Goal: Navigation & Orientation: Find specific page/section

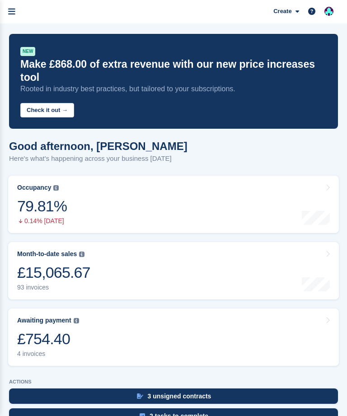
click at [146, 315] on link "Awaiting payment The total outstanding balance on all open invoices. £754.40 4 …" at bounding box center [173, 336] width 330 height 57
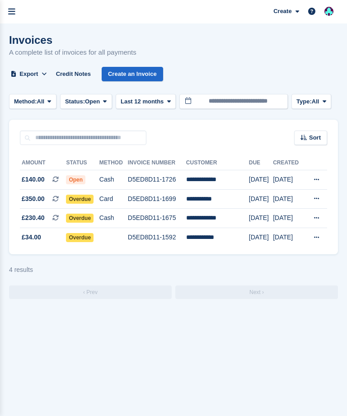
click at [13, 14] on icon "menu" at bounding box center [11, 12] width 7 height 8
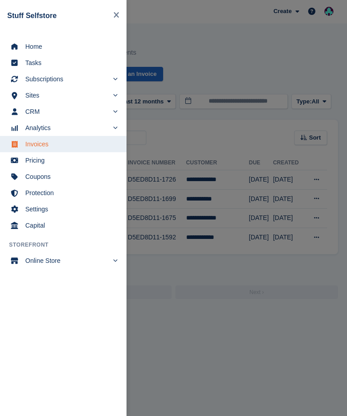
click at [31, 48] on span "Home" at bounding box center [69, 46] width 88 height 13
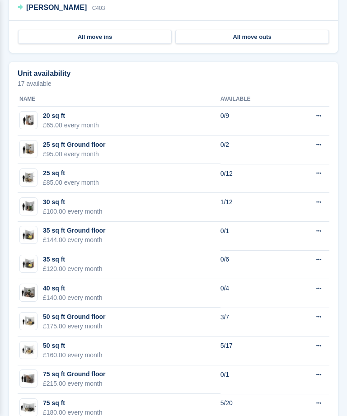
scroll to position [768, 0]
click at [62, 312] on div "50 sq ft Ground floor" at bounding box center [74, 316] width 62 height 9
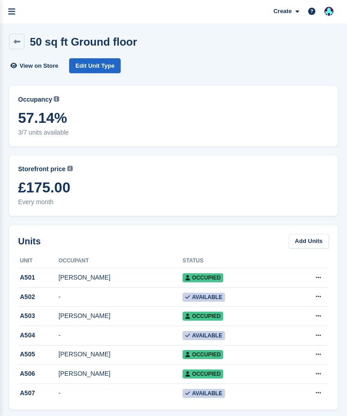
click at [14, 38] on icon at bounding box center [17, 41] width 7 height 7
